Goal: Transaction & Acquisition: Subscribe to service/newsletter

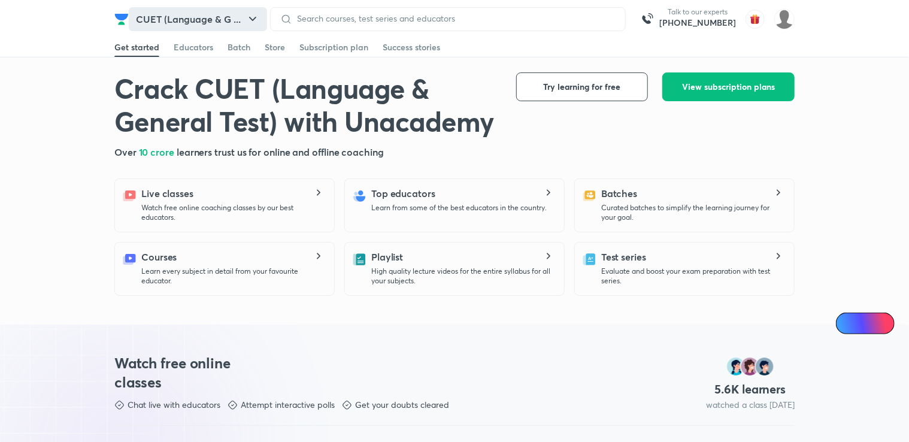
click at [227, 16] on button "CUET (Language & G ..." at bounding box center [198, 19] width 138 height 24
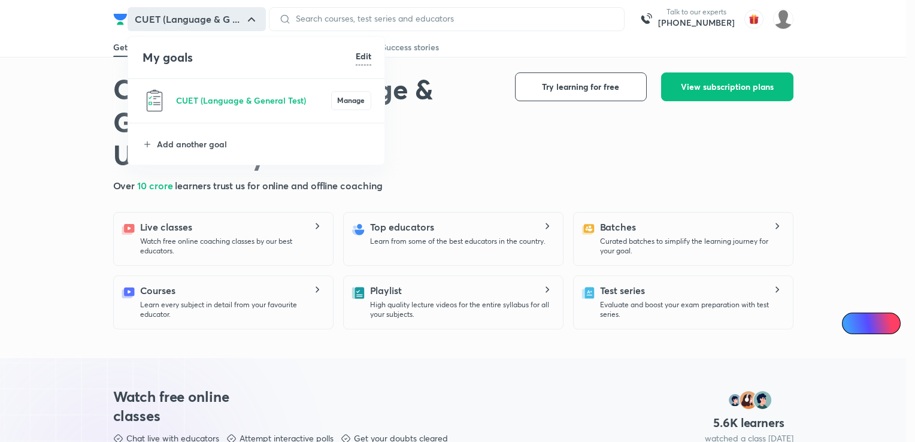
click at [366, 53] on h6 "Edit" at bounding box center [364, 56] width 16 height 13
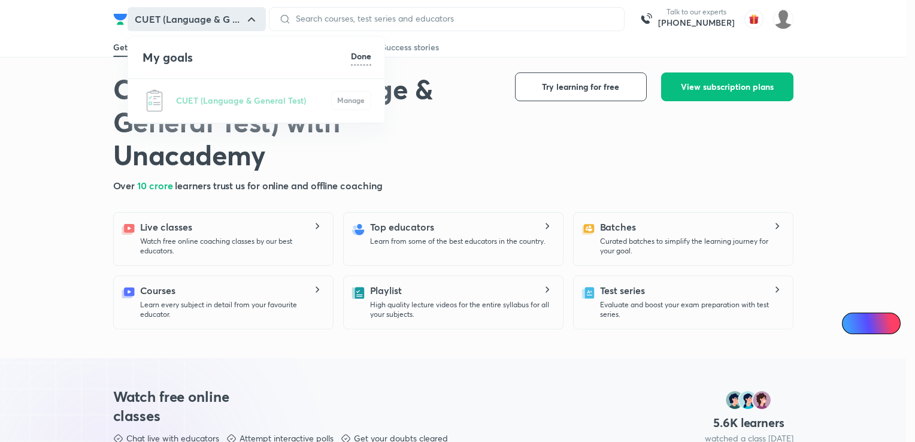
click at [201, 94] on div "CUET (Language & General Test) Manage" at bounding box center [256, 101] width 257 height 44
click at [148, 99] on div "CUET (Language & General Test) Manage" at bounding box center [256, 101] width 257 height 44
drag, startPoint x: 336, startPoint y: 97, endPoint x: 359, endPoint y: 97, distance: 23.3
click at [359, 97] on div "CUET (Language & General Test) Manage" at bounding box center [256, 101] width 257 height 44
click at [357, 53] on h6 "Done" at bounding box center [361, 56] width 20 height 13
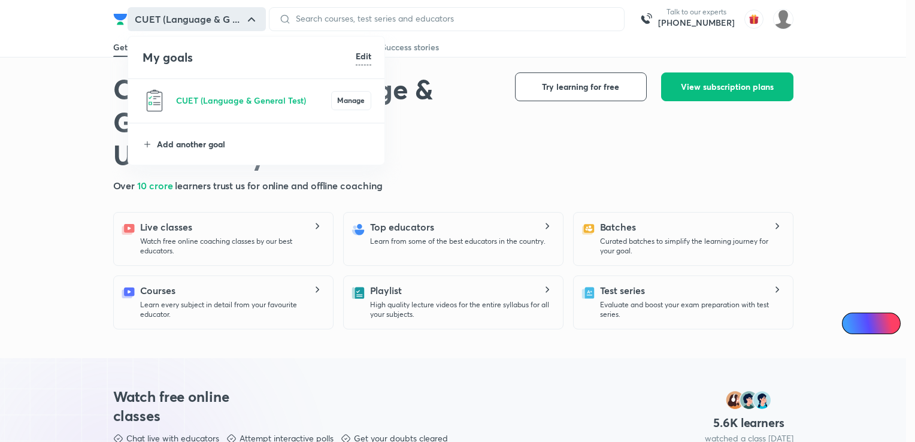
click at [171, 138] on p "Add another goal" at bounding box center [264, 144] width 214 height 13
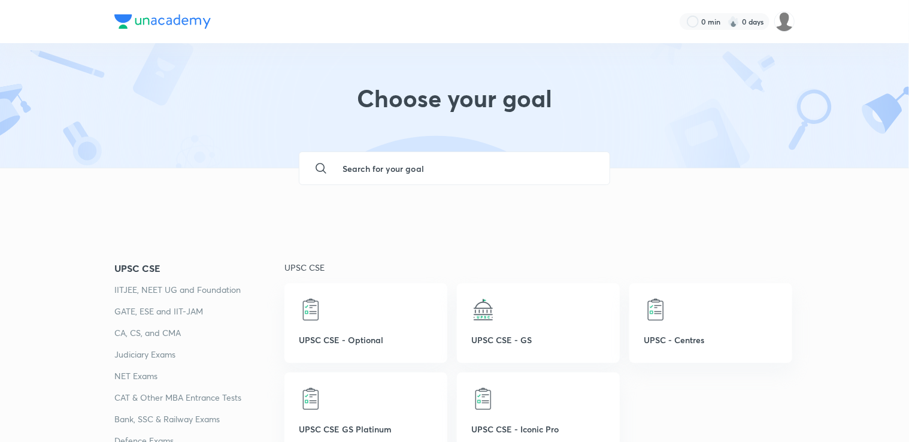
click at [379, 166] on input "text" at bounding box center [466, 168] width 267 height 32
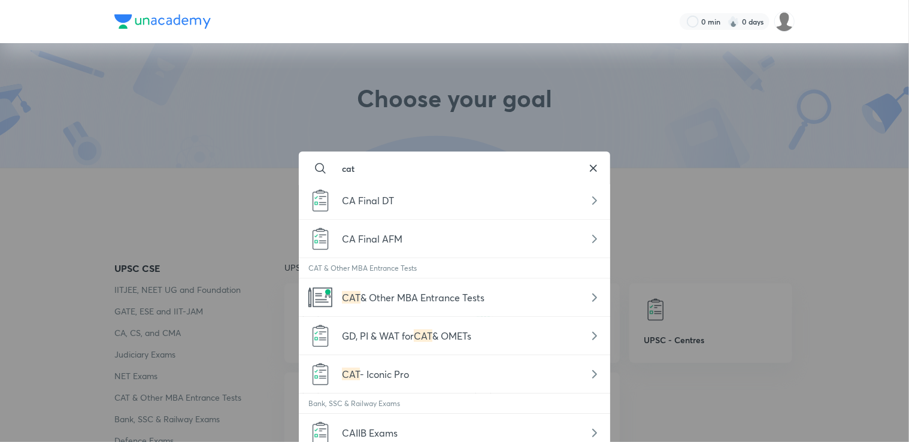
scroll to position [359, 0]
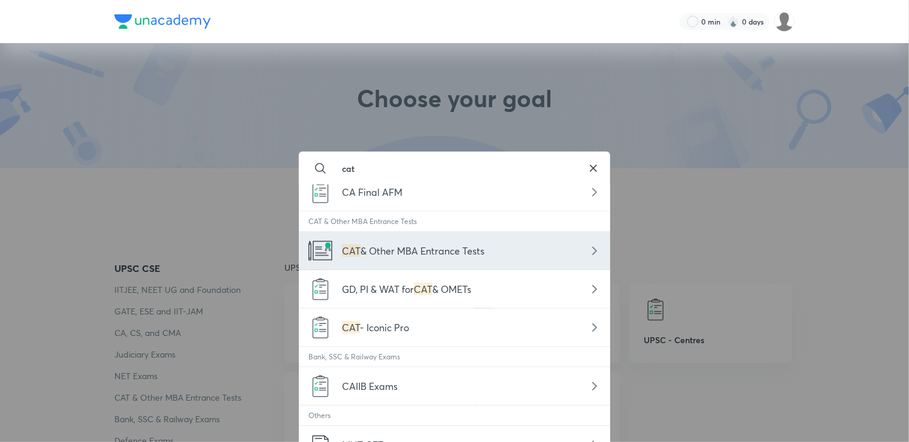
click at [397, 250] on span "& Other MBA Entrance Tests" at bounding box center [422, 250] width 124 height 13
type input "CAT & Other MBA Entrance Tests"
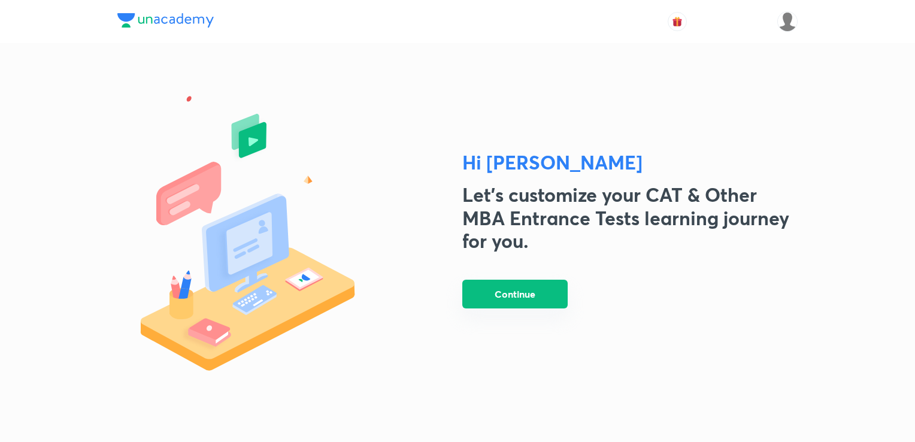
click at [531, 284] on button "Continue" at bounding box center [514, 294] width 105 height 29
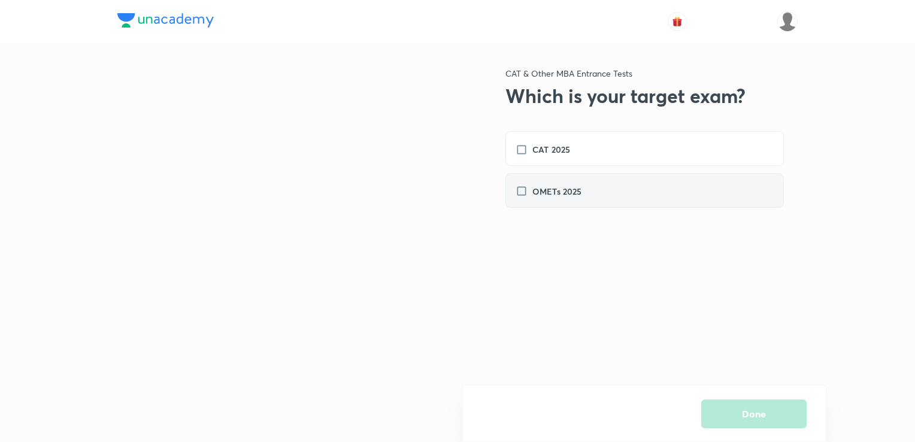
click at [524, 186] on label "OMETs 2025" at bounding box center [554, 191] width 78 height 13
checkbox input "true"
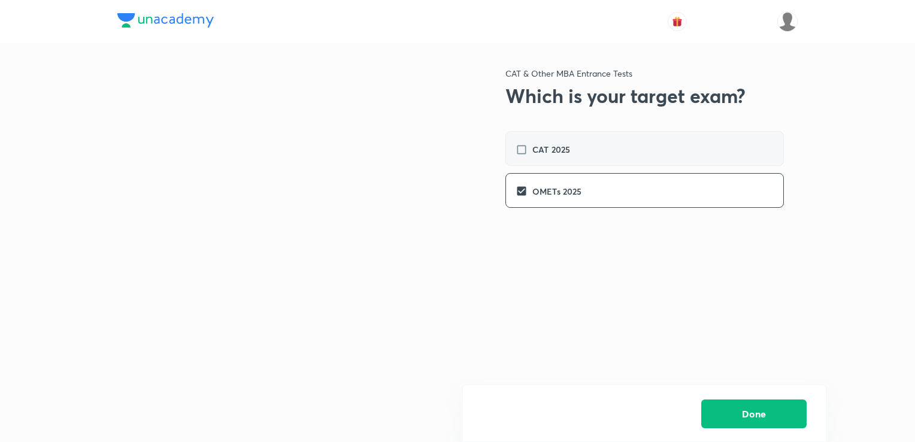
click at [526, 150] on label "CAT 2025" at bounding box center [548, 149] width 66 height 13
checkbox input "true"
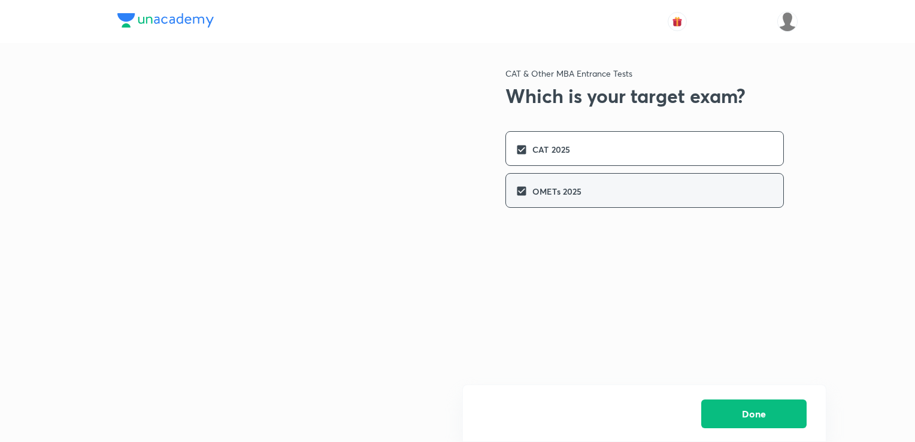
click at [515, 183] on div "OMETs 2025" at bounding box center [644, 190] width 278 height 35
drag, startPoint x: 506, startPoint y: 181, endPoint x: 515, endPoint y: 189, distance: 12.3
click at [508, 183] on div "OMETs 2025" at bounding box center [644, 190] width 278 height 35
checkbox input "true"
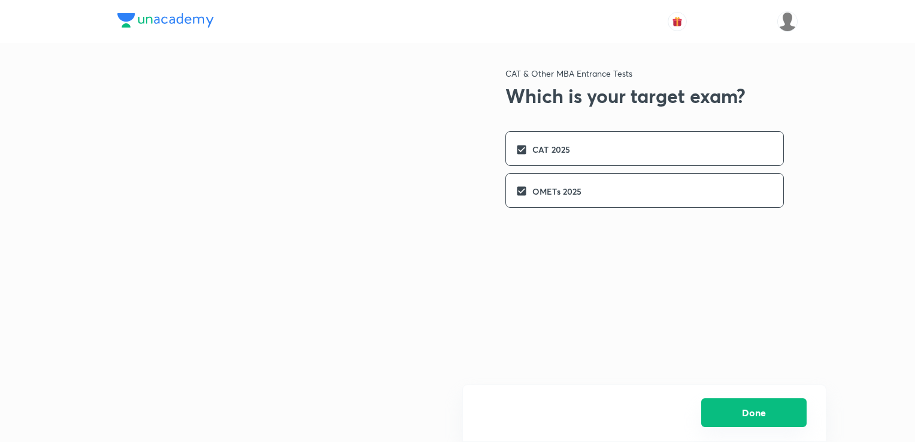
click at [758, 405] on button "Done" at bounding box center [753, 412] width 105 height 29
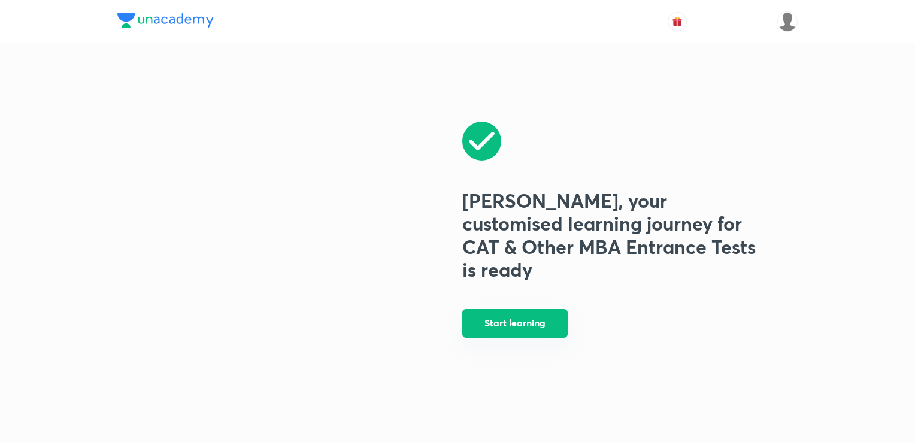
click at [509, 309] on button "Start learning" at bounding box center [514, 323] width 105 height 29
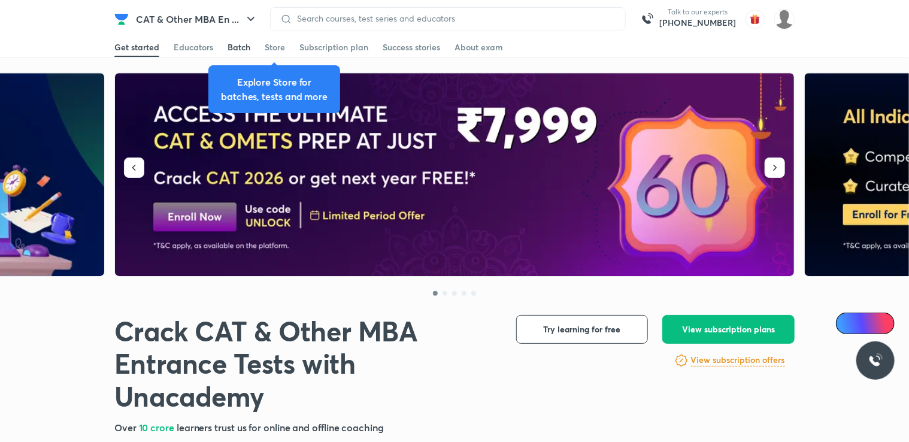
click at [239, 54] on link "Batch" at bounding box center [238, 47] width 23 height 19
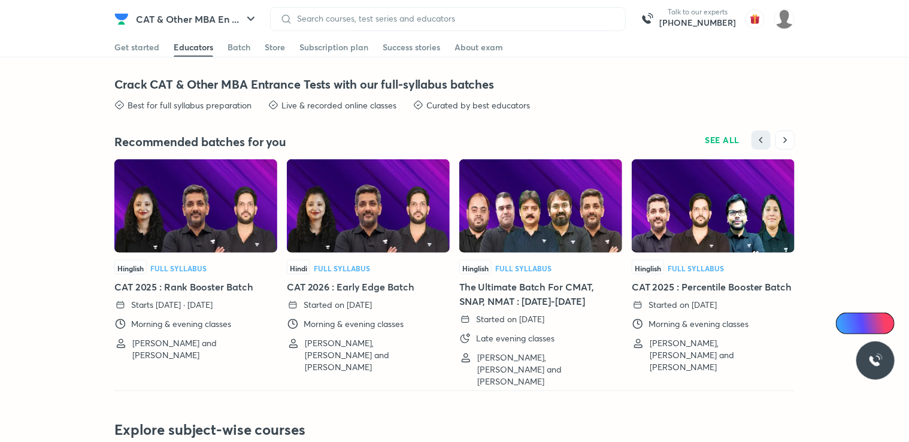
scroll to position [2705, 0]
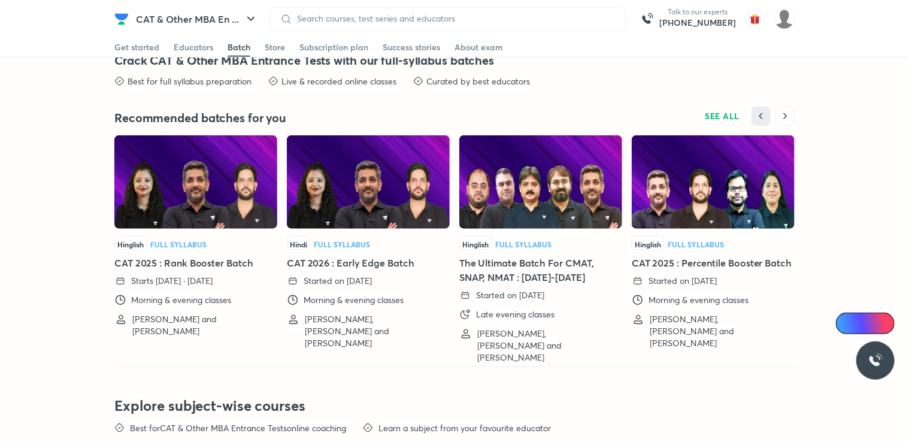
click at [371, 219] on img at bounding box center [368, 181] width 163 height 93
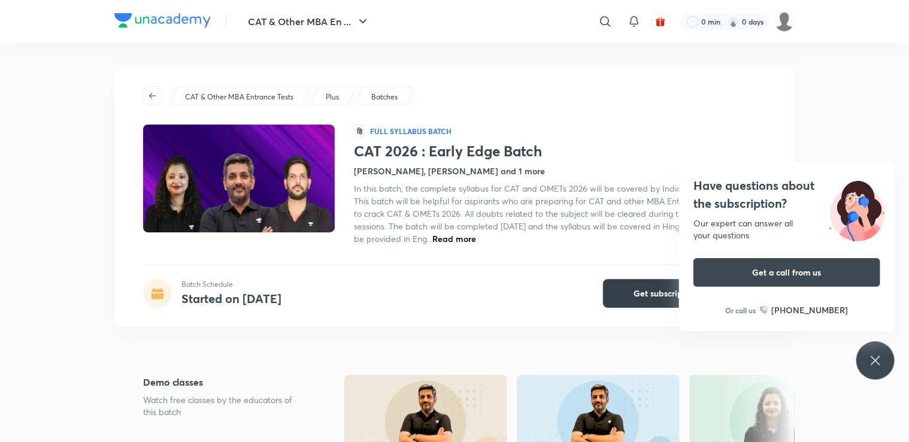
click at [643, 288] on span "Get subscription" at bounding box center [666, 293] width 64 height 12
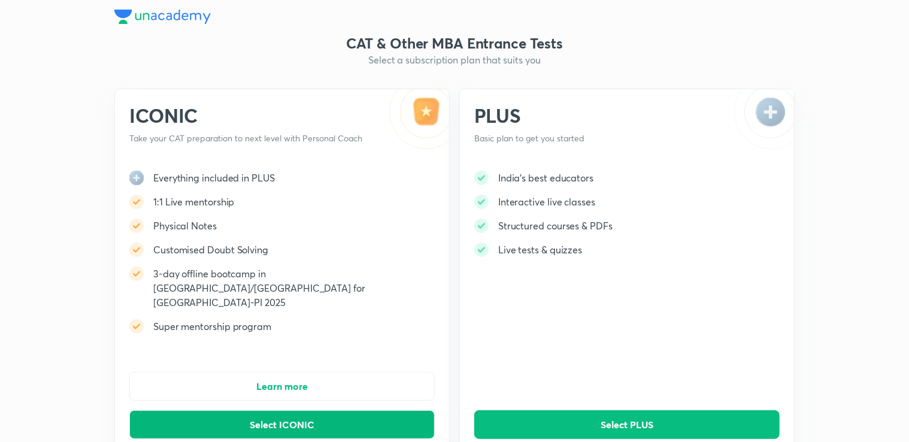
click at [247, 410] on button "Select ICONIC" at bounding box center [281, 424] width 305 height 29
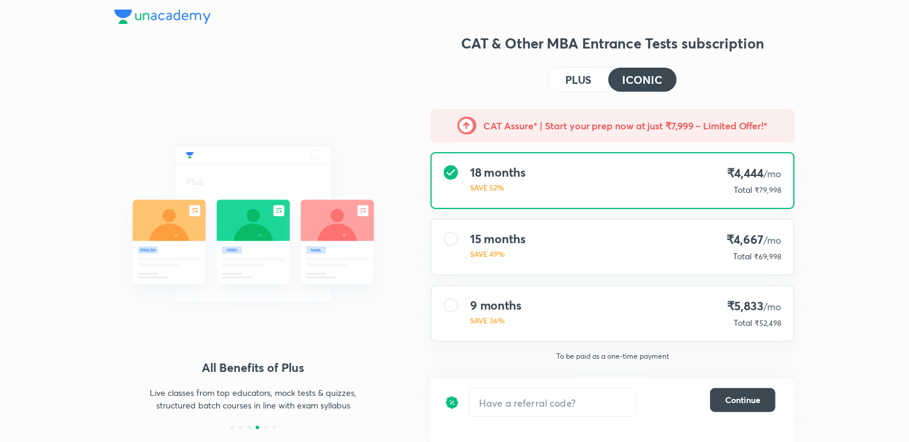
click at [582, 80] on h4 "PLUS" at bounding box center [578, 79] width 26 height 11
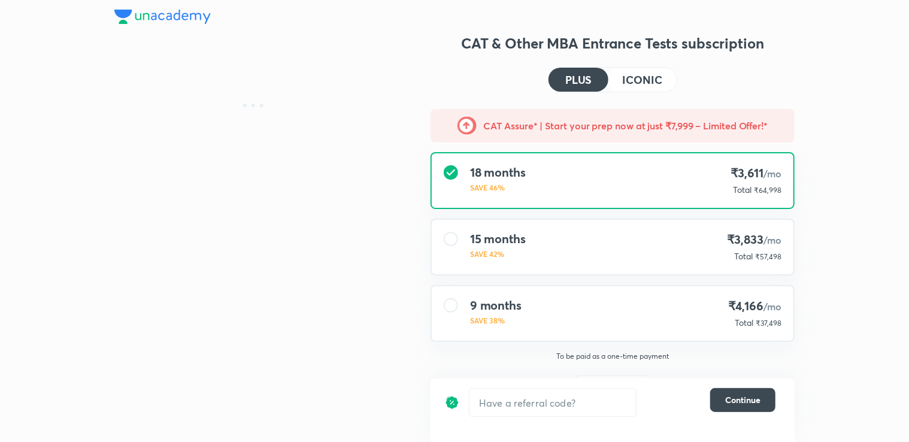
click at [637, 74] on h4 "ICONIC" at bounding box center [642, 79] width 40 height 11
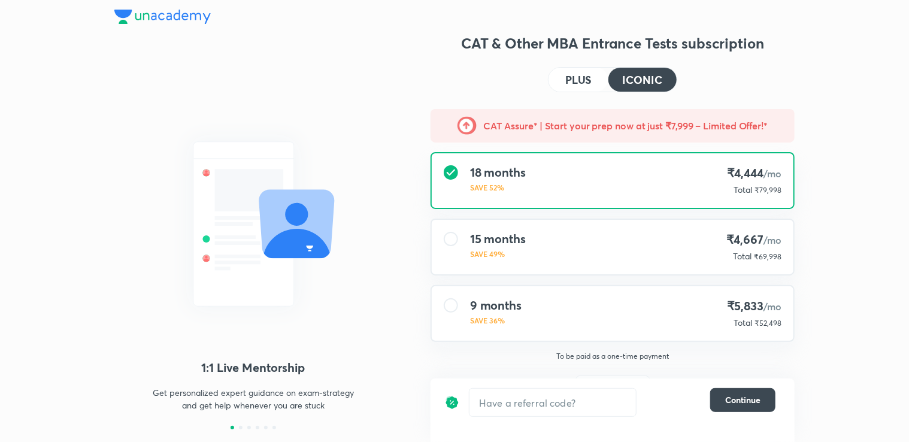
click at [572, 76] on h4 "PLUS" at bounding box center [578, 79] width 26 height 11
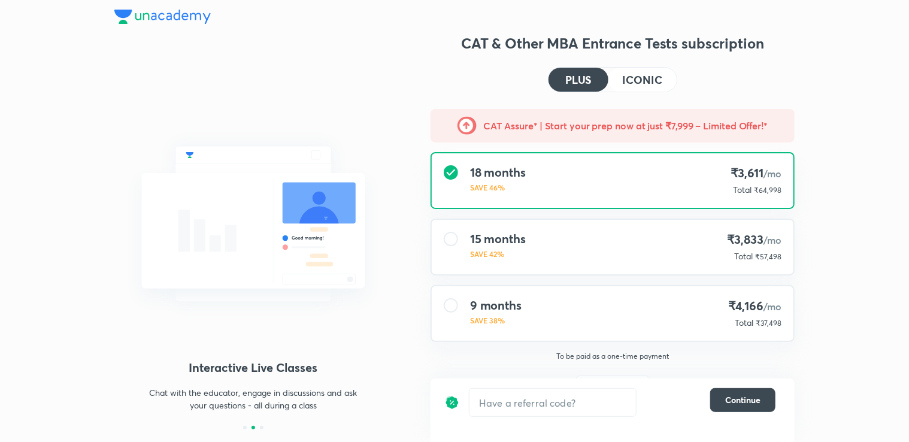
click at [628, 75] on h4 "ICONIC" at bounding box center [642, 79] width 40 height 11
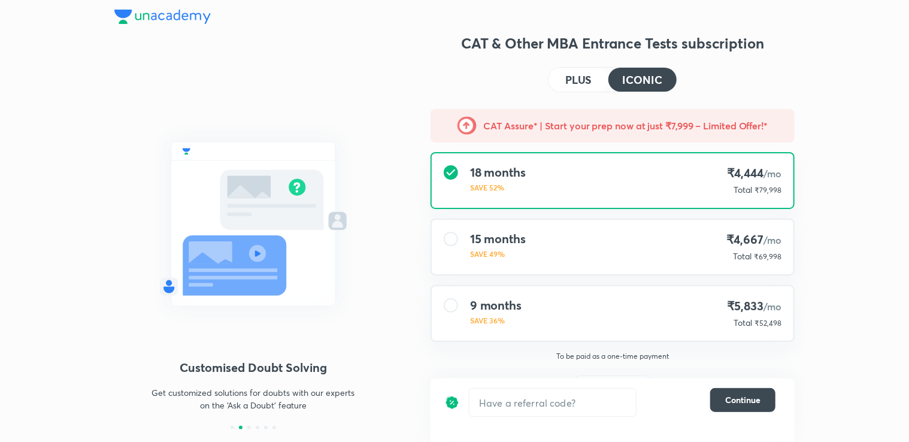
click at [579, 85] on h4 "PLUS" at bounding box center [578, 79] width 26 height 11
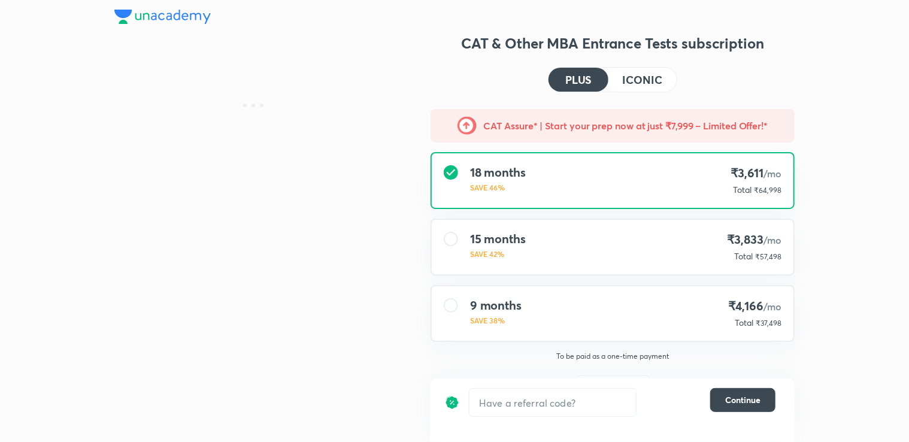
click at [626, 75] on h4 "ICONIC" at bounding box center [642, 79] width 40 height 11
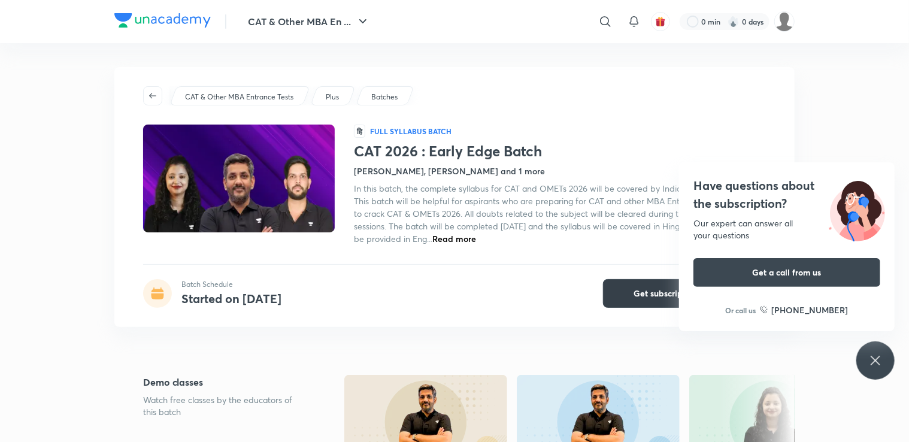
click at [633, 297] on button "Get subscription" at bounding box center [666, 293] width 126 height 29
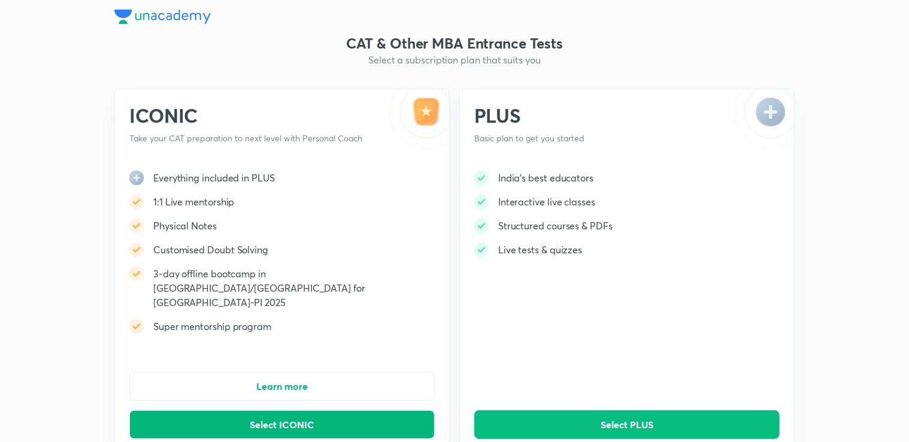
click at [318, 410] on button "Select ICONIC" at bounding box center [281, 424] width 305 height 29
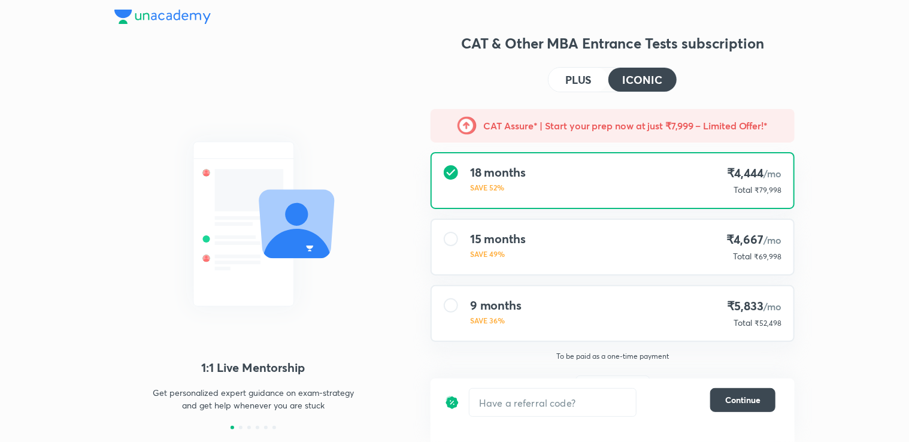
click at [527, 123] on h5 "CAT Assure* | Start your prep now at just ₹7,999 – Limited Offer!*" at bounding box center [626, 126] width 284 height 14
click at [745, 114] on div "CAT Assure* | Start your prep now at just ₹7,999 – Limited Offer!*" at bounding box center [612, 126] width 364 height 34
click at [740, 116] on div "CAT Assure* | Start your prep now at just ₹7,999 – Limited Offer!*" at bounding box center [612, 126] width 364 height 34
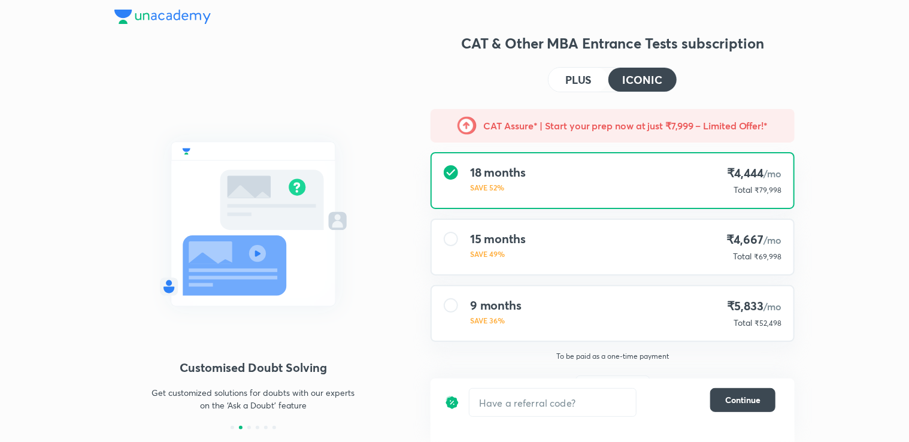
click at [388, 97] on div at bounding box center [253, 223] width 278 height 269
click at [395, 243] on div "1:1 Live Mentorship Get personalized expert guidance on exam-strategy and get h…" at bounding box center [454, 258] width 680 height 449
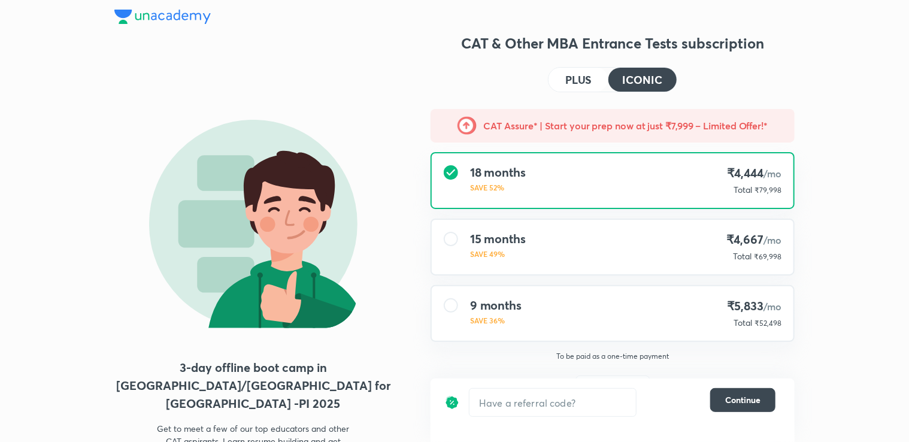
click at [598, 74] on button "PLUS" at bounding box center [578, 80] width 60 height 24
